Goal: Transaction & Acquisition: Purchase product/service

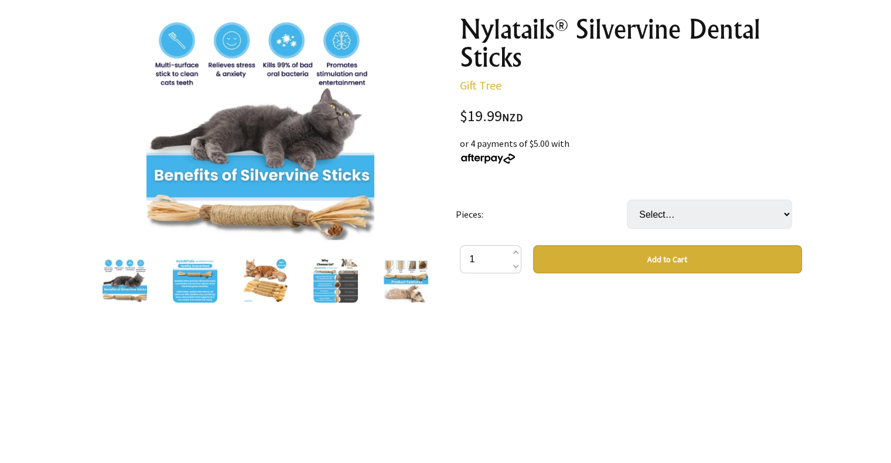
scroll to position [234, 0]
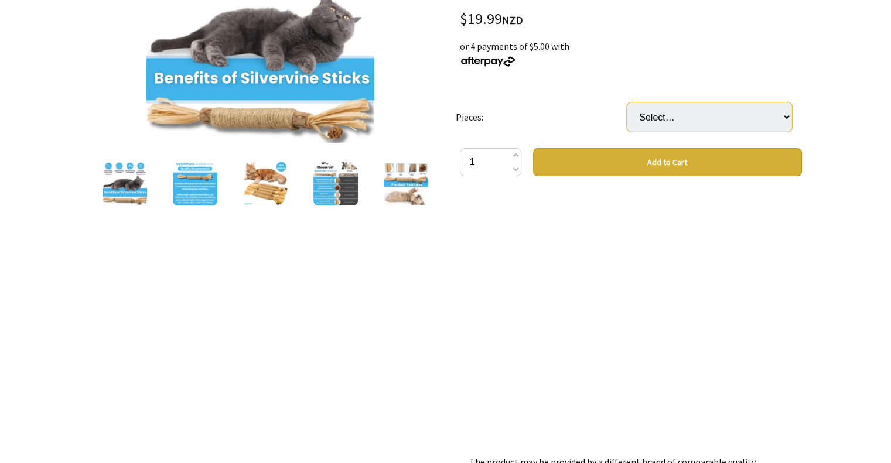
click at [788, 114] on select "Select… 3" at bounding box center [709, 116] width 165 height 29
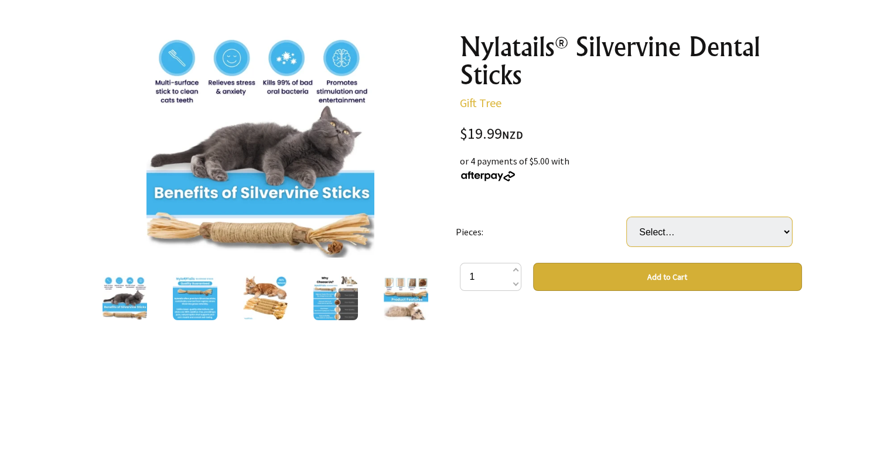
scroll to position [117, 0]
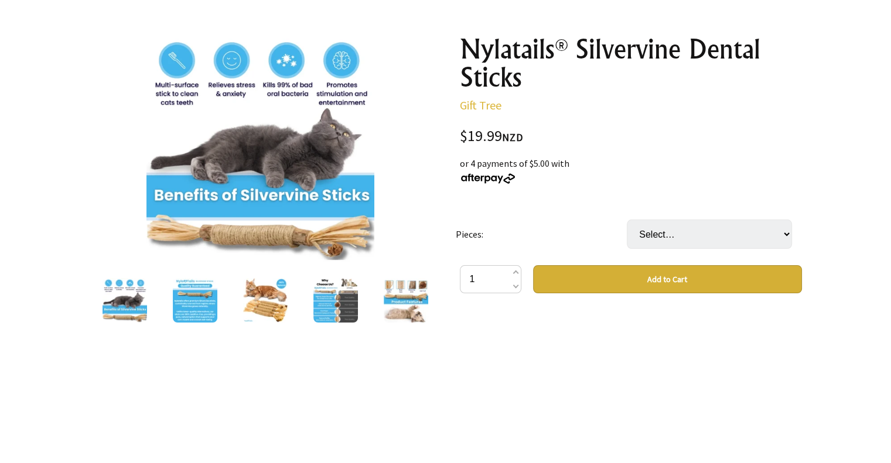
click at [635, 284] on button "Add to Cart" at bounding box center [667, 279] width 269 height 28
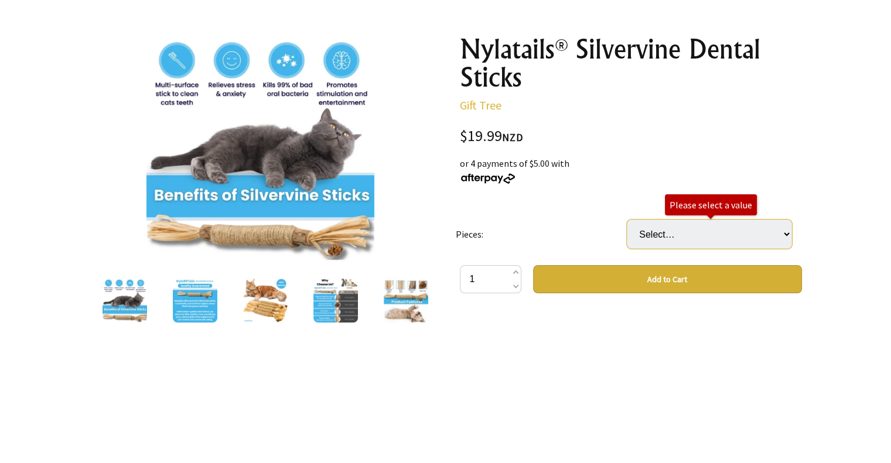
click at [771, 227] on select "Select… 3" at bounding box center [709, 234] width 165 height 29
select select "3"
click at [627, 220] on select "Select… 3" at bounding box center [709, 234] width 165 height 29
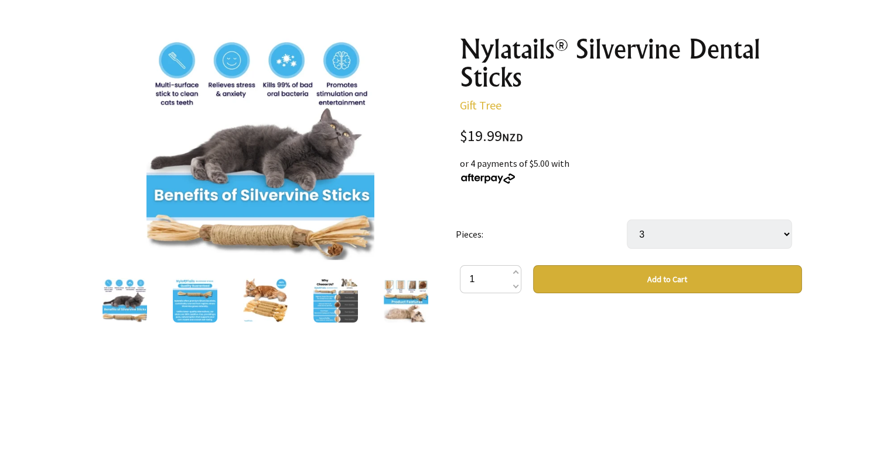
click at [633, 275] on button "Add to Cart" at bounding box center [667, 279] width 269 height 28
